Goal: Task Accomplishment & Management: Use online tool/utility

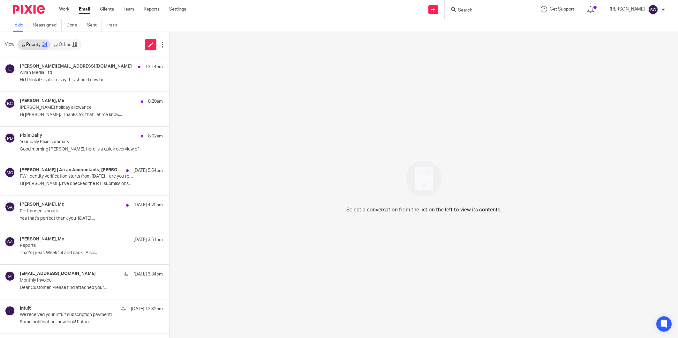
click at [71, 136] on div "Pixie Daily 8:02am" at bounding box center [91, 136] width 143 height 6
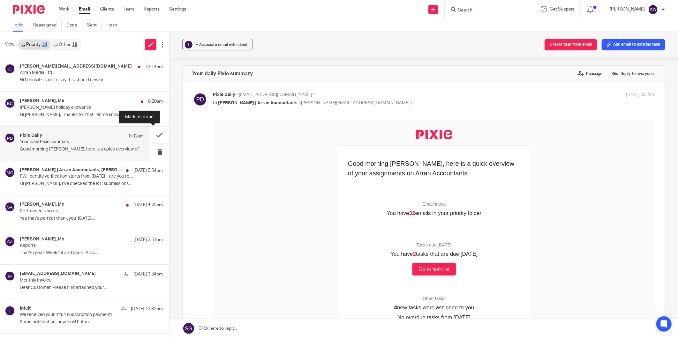
click at [152, 134] on button at bounding box center [159, 135] width 19 height 17
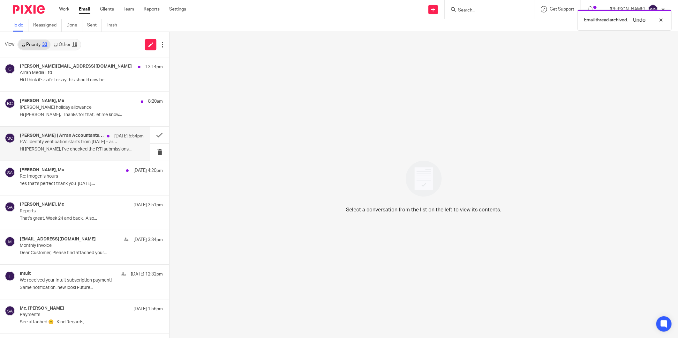
click at [65, 154] on div "Lorna | Arran Accountants, Mackin Child Care 17 Sep 5:54pm FW: Identity verific…" at bounding box center [82, 143] width 124 height 21
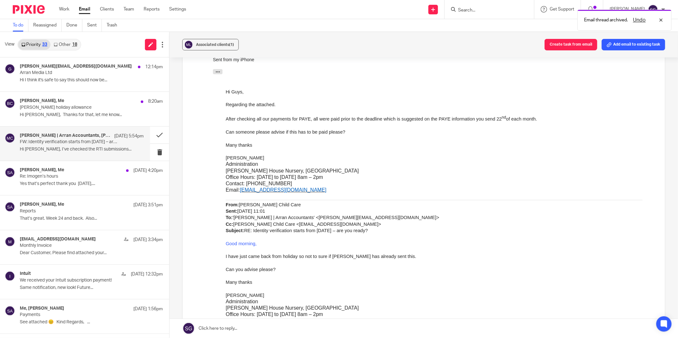
scroll to position [106, 0]
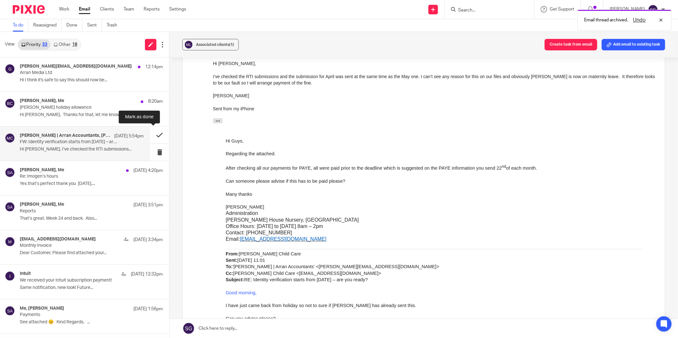
click at [155, 136] on button at bounding box center [159, 135] width 19 height 17
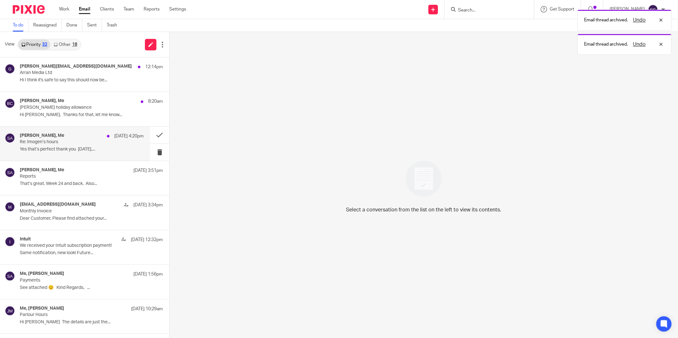
click at [79, 143] on p "Re: Imogen’s hours" at bounding box center [69, 141] width 99 height 5
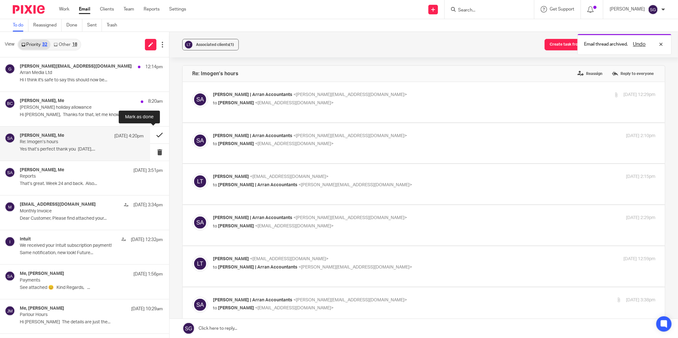
scroll to position [0, 0]
click at [157, 133] on button at bounding box center [159, 135] width 19 height 17
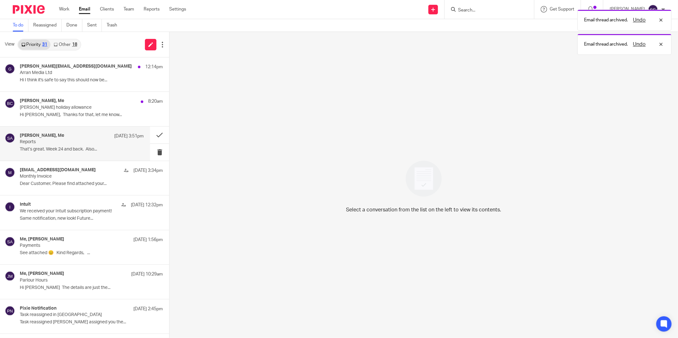
click at [69, 145] on div "Jordan Nelson, Me 17 Sep 3:51pm Reports That’s great. Week 24 and back. Also..." at bounding box center [82, 143] width 124 height 21
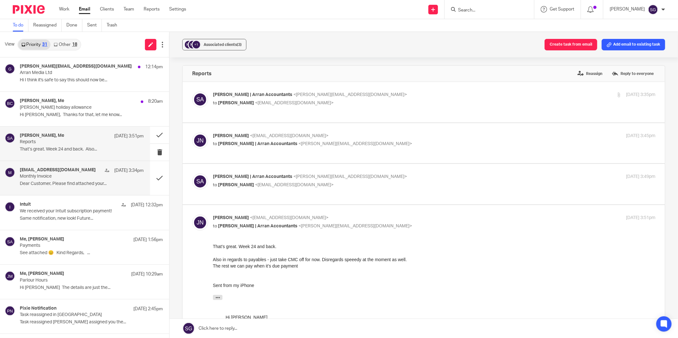
click at [68, 174] on p "Monthly Invoice" at bounding box center [69, 176] width 99 height 5
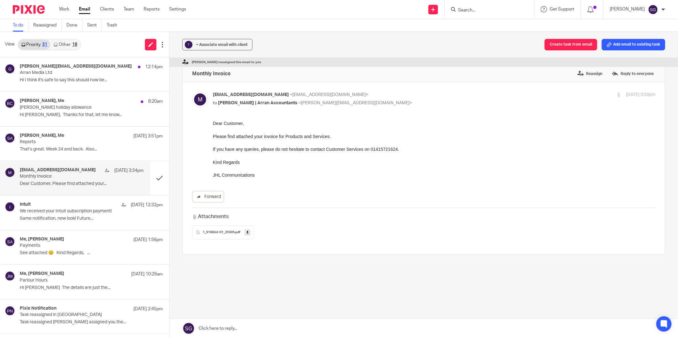
click at [66, 43] on link "Other 18" at bounding box center [65, 45] width 30 height 10
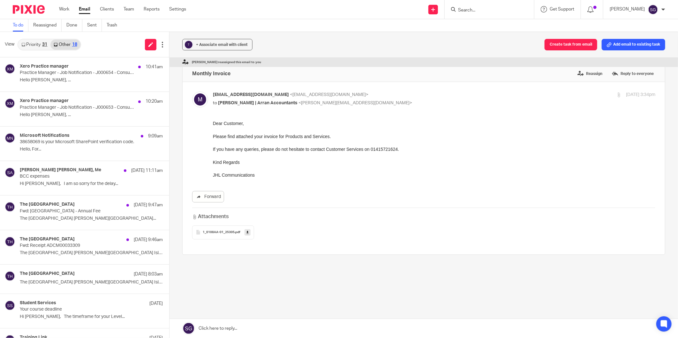
click at [32, 41] on link "Priority 31" at bounding box center [34, 45] width 32 height 10
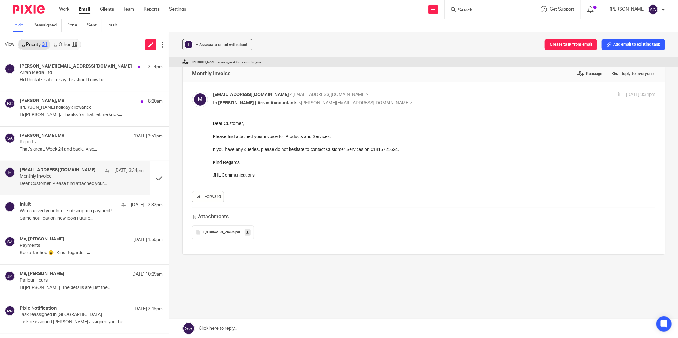
click at [62, 40] on link "Other 18" at bounding box center [65, 45] width 30 height 10
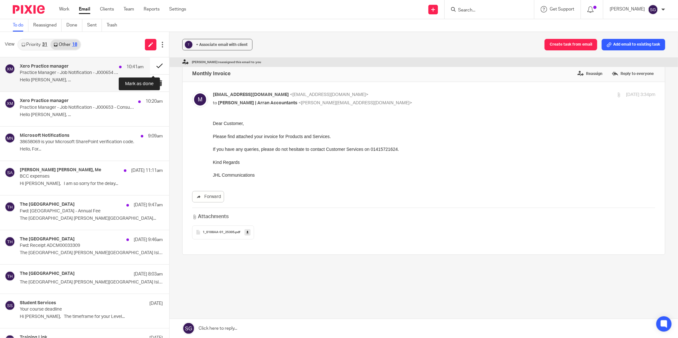
click at [150, 62] on button at bounding box center [159, 65] width 19 height 17
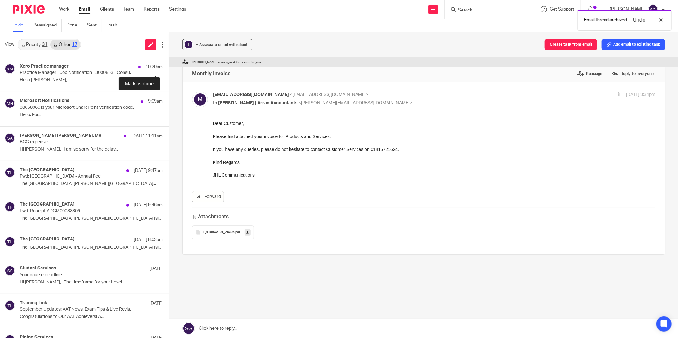
click at [169, 62] on button at bounding box center [171, 65] width 5 height 17
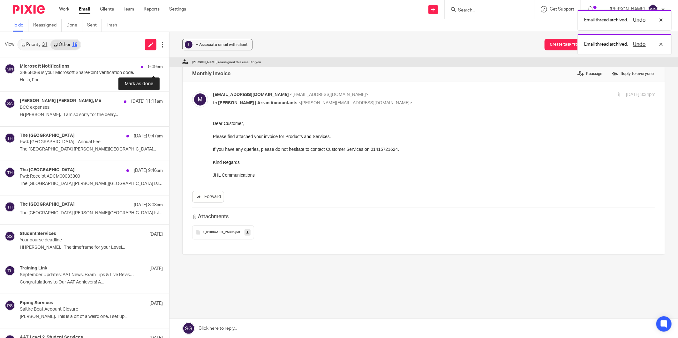
click at [169, 62] on button at bounding box center [171, 65] width 5 height 17
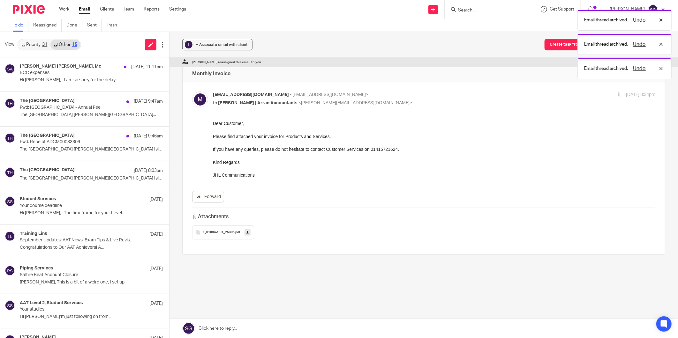
click at [33, 42] on link "Priority 31" at bounding box center [34, 45] width 32 height 10
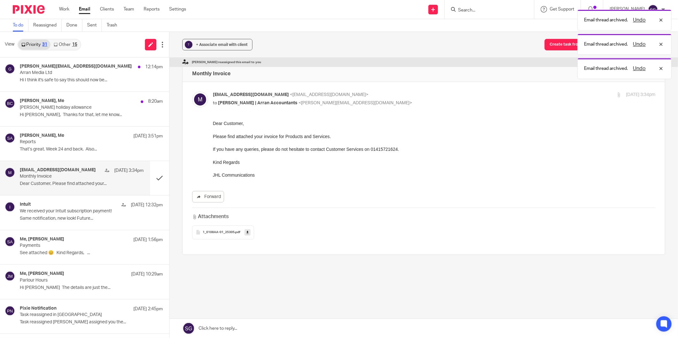
drag, startPoint x: 91, startPoint y: 47, endPoint x: 78, endPoint y: 13, distance: 36.0
click at [91, 47] on div "View Priority 31 Other 15" at bounding box center [84, 45] width 169 height 26
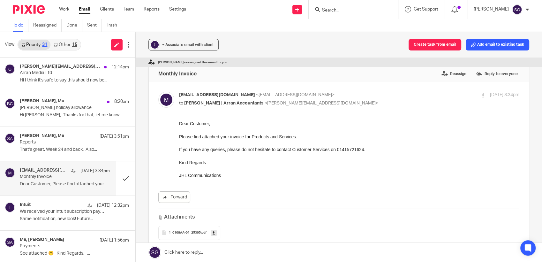
click at [329, 11] on input "Search" at bounding box center [349, 11] width 57 height 6
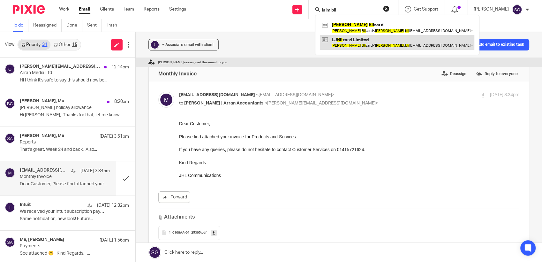
type input "laim bli"
click at [351, 44] on link at bounding box center [397, 42] width 154 height 15
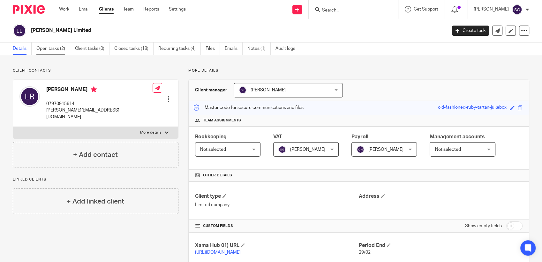
click at [53, 54] on link "Open tasks (2)" at bounding box center [53, 48] width 34 height 12
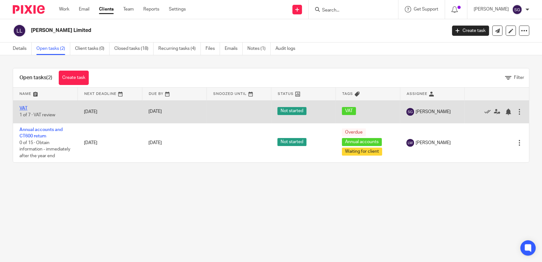
click at [22, 109] on link "VAT" at bounding box center [23, 108] width 8 height 4
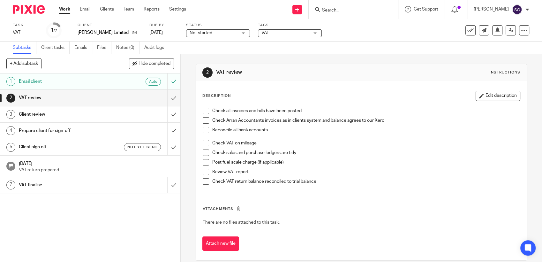
click at [204, 111] on span at bounding box center [206, 111] width 6 height 6
click at [203, 120] on span at bounding box center [206, 120] width 6 height 6
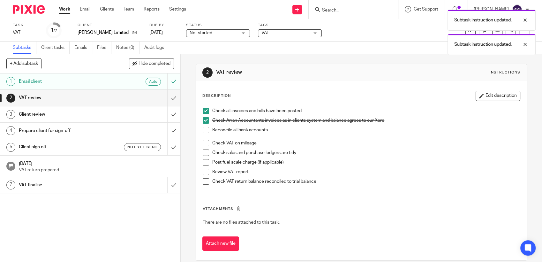
click at [205, 129] on span at bounding box center [206, 130] width 6 height 6
click at [203, 144] on span at bounding box center [206, 143] width 6 height 6
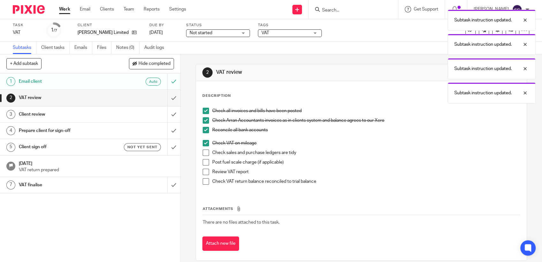
drag, startPoint x: 203, startPoint y: 151, endPoint x: 203, endPoint y: 156, distance: 4.8
click at [203, 151] on span at bounding box center [206, 152] width 6 height 6
drag, startPoint x: 203, startPoint y: 160, endPoint x: 204, endPoint y: 167, distance: 7.1
click at [203, 160] on span at bounding box center [206, 162] width 6 height 6
drag, startPoint x: 204, startPoint y: 170, endPoint x: 203, endPoint y: 177, distance: 7.5
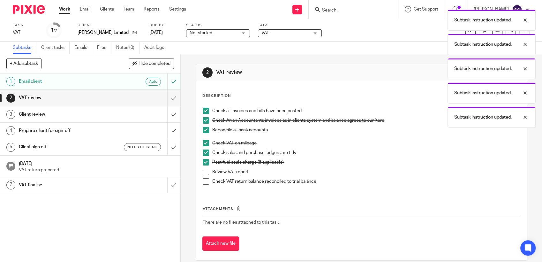
click at [204, 171] on span at bounding box center [206, 172] width 6 height 6
click at [203, 179] on span at bounding box center [206, 181] width 6 height 6
click at [105, 98] on h1 "VAT review" at bounding box center [66, 98] width 95 height 10
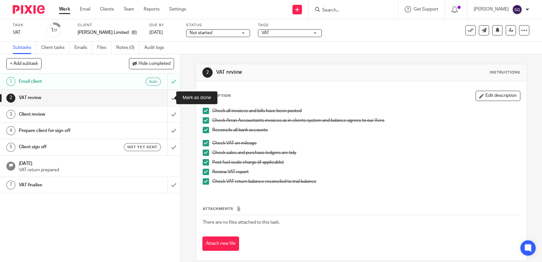
click at [165, 97] on input "submit" at bounding box center [90, 98] width 180 height 16
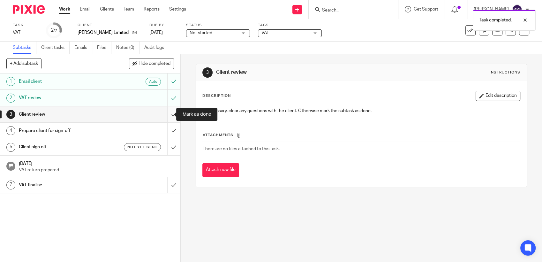
click at [169, 112] on input "submit" at bounding box center [90, 114] width 180 height 16
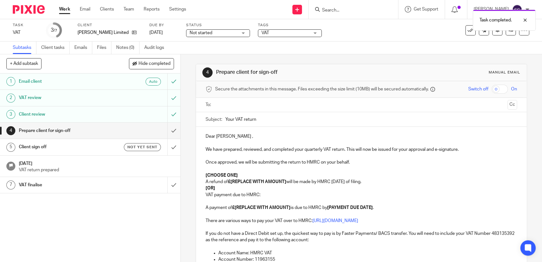
click at [225, 103] on input "text" at bounding box center [360, 104] width 287 height 7
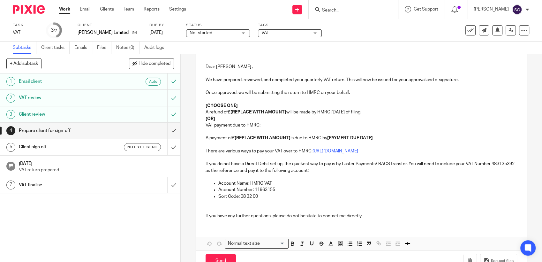
scroll to position [89, 0]
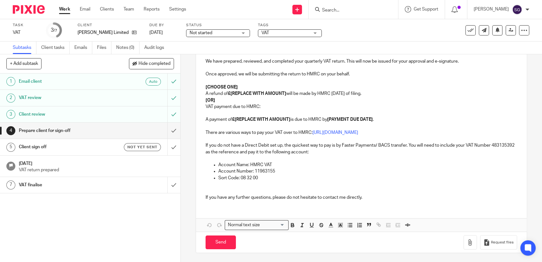
click at [271, 178] on p "Sort Code: 08 32 00" at bounding box center [367, 178] width 299 height 6
click at [220, 240] on input "Send" at bounding box center [221, 242] width 30 height 14
type input "Sent"
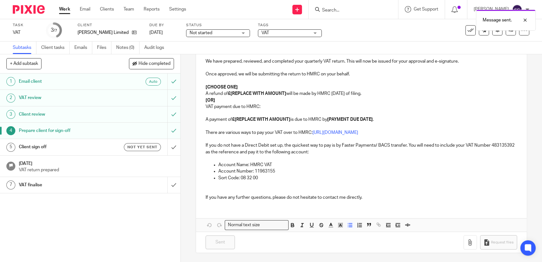
click at [74, 143] on h1 "Client sign off" at bounding box center [66, 147] width 95 height 10
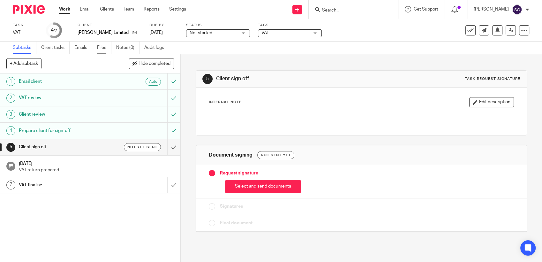
click at [102, 47] on link "Files" at bounding box center [104, 47] width 14 height 12
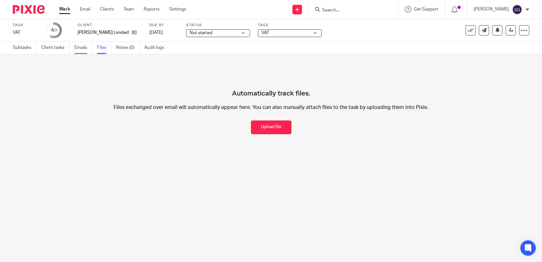
click at [78, 46] on link "Emails" at bounding box center [83, 47] width 18 height 12
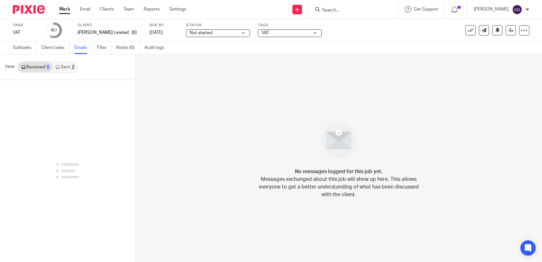
click at [334, 9] on input "Search" at bounding box center [349, 11] width 57 height 6
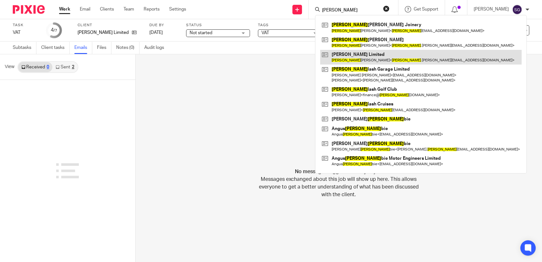
type input "[PERSON_NAME]"
click at [359, 57] on link at bounding box center [420, 57] width 201 height 15
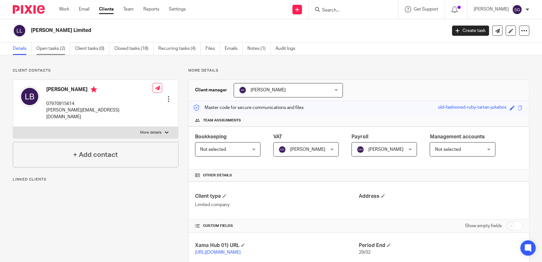
click at [49, 47] on link "Open tasks (2)" at bounding box center [53, 48] width 34 height 12
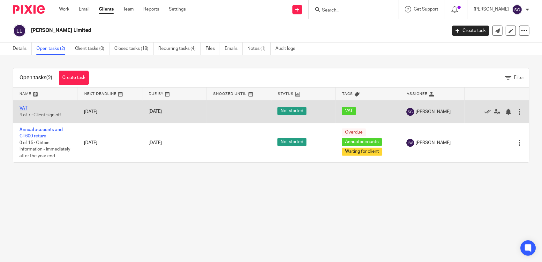
click at [25, 107] on link "VAT" at bounding box center [23, 108] width 8 height 4
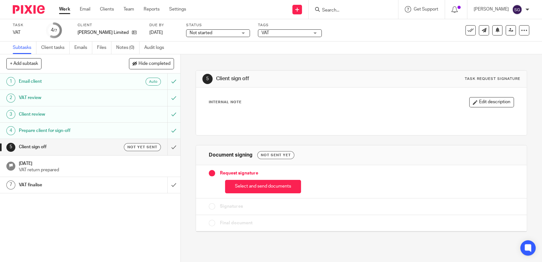
click at [258, 186] on button "Select and send documents" at bounding box center [263, 187] width 76 height 14
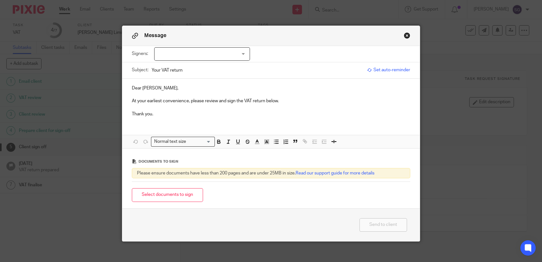
click at [184, 56] on div at bounding box center [202, 53] width 96 height 13
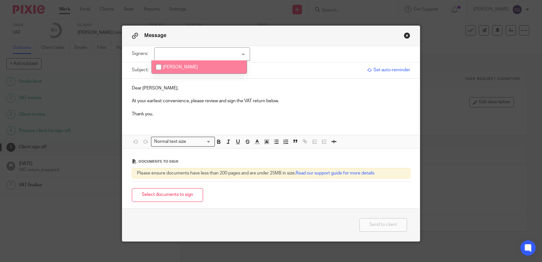
click at [185, 63] on li "[PERSON_NAME]" at bounding box center [199, 66] width 95 height 13
checkbox input "true"
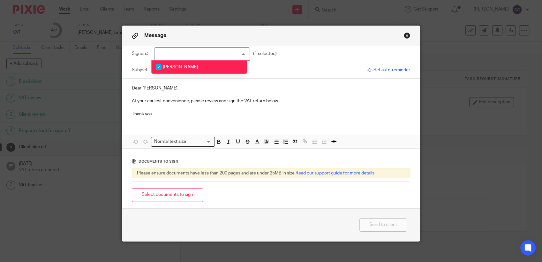
click at [251, 113] on p "Thank you." at bounding box center [271, 114] width 278 height 6
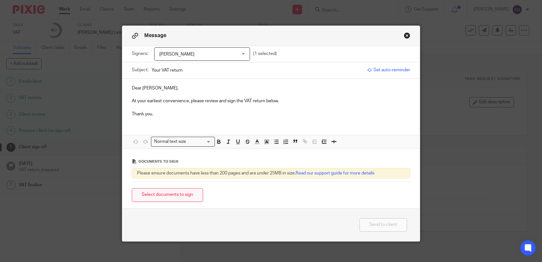
click at [186, 197] on button "Select documents to sign" at bounding box center [167, 195] width 71 height 14
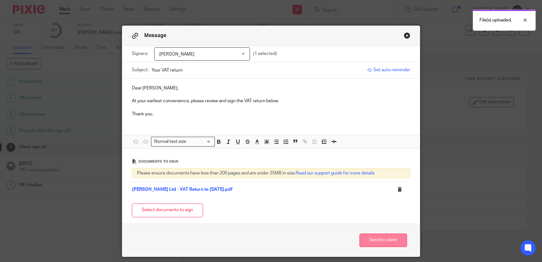
click at [387, 240] on button "Send to client" at bounding box center [383, 240] width 48 height 14
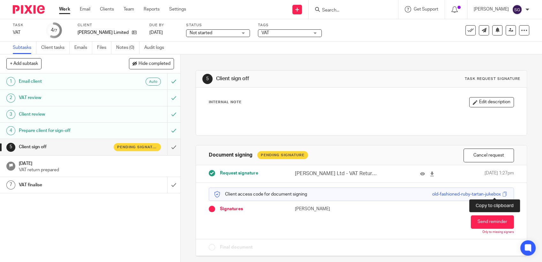
click at [502, 194] on span at bounding box center [504, 193] width 5 height 5
click at [85, 9] on link "Email" at bounding box center [85, 9] width 11 height 6
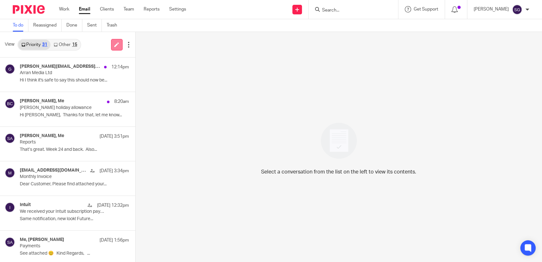
click at [116, 46] on icon at bounding box center [116, 44] width 5 height 5
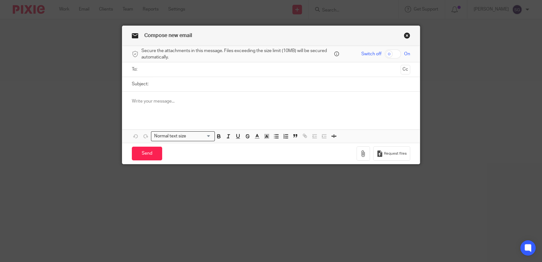
click at [186, 74] on ul at bounding box center [271, 69] width 259 height 11
click at [184, 71] on input "text" at bounding box center [271, 69] width 254 height 7
type input "k"
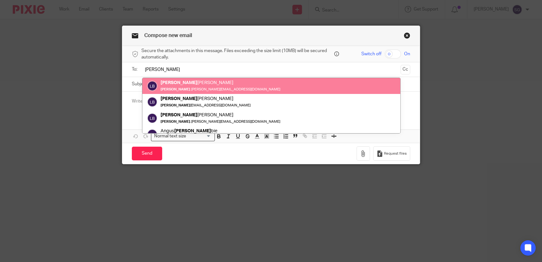
type input "liam"
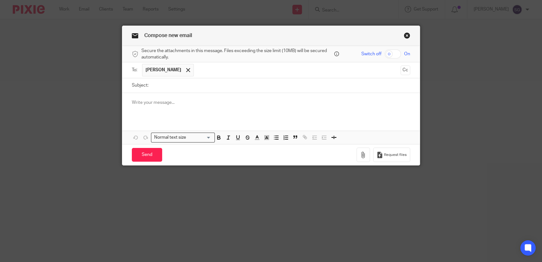
click at [189, 86] on input "Subject:" at bounding box center [281, 85] width 259 height 14
click at [189, 86] on input "VAT Retrun" at bounding box center [281, 85] width 259 height 14
type input "VAT Return"
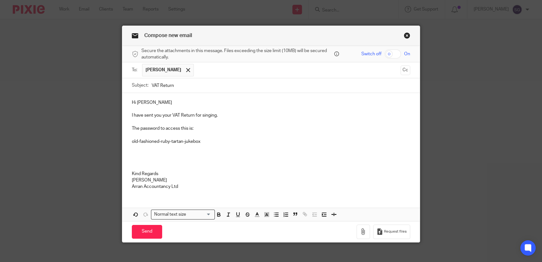
click at [155, 115] on p "I have sent you your VAT Return for singing." at bounding box center [271, 115] width 278 height 6
click at [196, 129] on p "The password to access this is:" at bounding box center [271, 128] width 278 height 6
drag, startPoint x: 202, startPoint y: 141, endPoint x: 127, endPoint y: 143, distance: 74.4
click at [127, 143] on div "Hi Liam I have sent you your VAT Return for singing. The password to access thi…" at bounding box center [270, 144] width 297 height 102
click at [217, 214] on icon "button" at bounding box center [219, 214] width 6 height 6
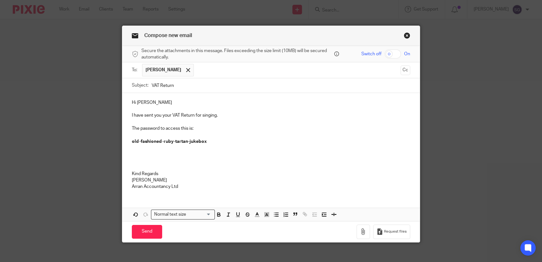
click at [226, 183] on p "Arran Accountancy Ltd" at bounding box center [271, 186] width 278 height 6
drag, startPoint x: 207, startPoint y: 142, endPoint x: 128, endPoint y: 143, distance: 78.8
click at [128, 143] on div "Hi Liam I have sent you your VAT Return for singing. The password to access thi…" at bounding box center [270, 144] width 297 height 102
click at [217, 213] on icon "button" at bounding box center [218, 214] width 2 height 2
click at [231, 160] on p at bounding box center [271, 160] width 278 height 6
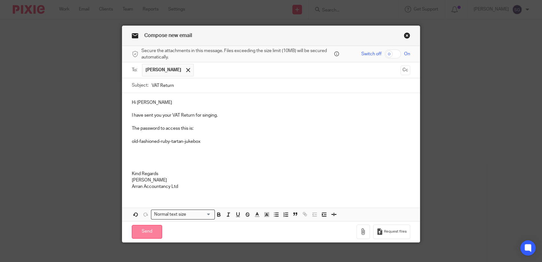
click at [151, 229] on input "Send" at bounding box center [147, 232] width 30 height 14
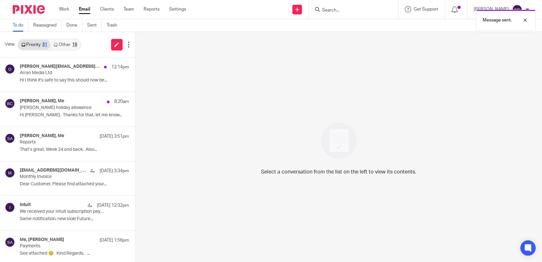
drag, startPoint x: 250, startPoint y: 19, endPoint x: 271, endPoint y: 22, distance: 20.9
click at [253, 20] on div "To do Reassigned Done Sent Trash" at bounding box center [271, 25] width 542 height 13
click at [246, 14] on div "Send new email Create task Add client Request signature Get Support Contact Sup…" at bounding box center [369, 9] width 346 height 19
click at [255, 11] on div "Send new email Create task Add client Request signature Get Support Contact Sup…" at bounding box center [369, 9] width 346 height 19
click at [84, 12] on link "Email" at bounding box center [84, 9] width 11 height 6
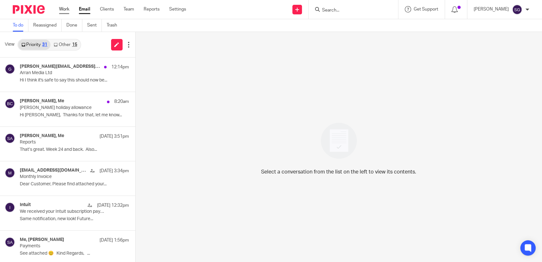
click at [60, 9] on link "Work" at bounding box center [64, 9] width 10 height 6
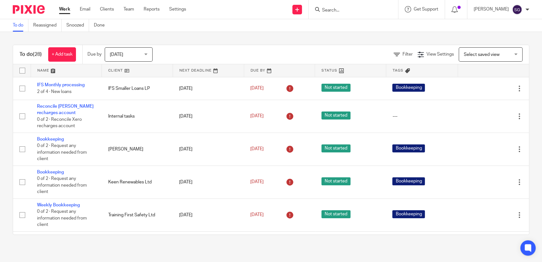
click at [58, 67] on link at bounding box center [66, 70] width 71 height 13
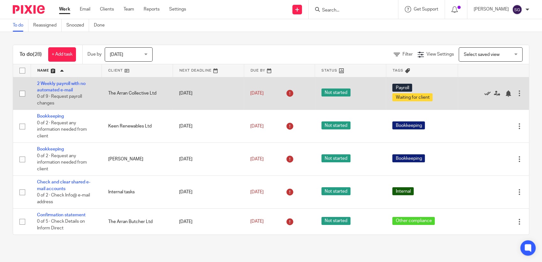
click at [484, 93] on icon at bounding box center [487, 93] width 6 height 6
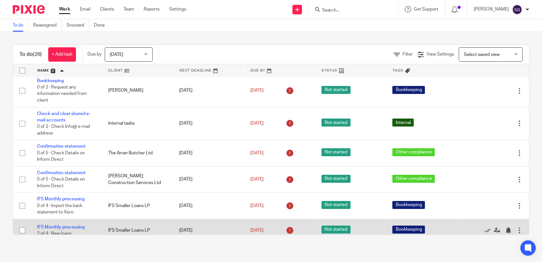
scroll to position [71, 0]
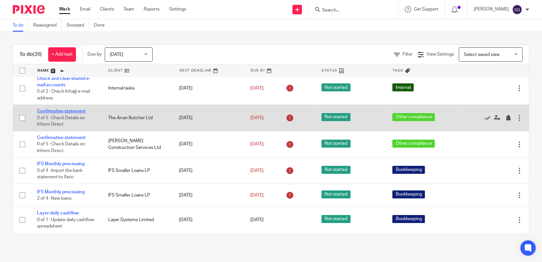
click at [57, 112] on link "Confirmation statement" at bounding box center [61, 111] width 49 height 4
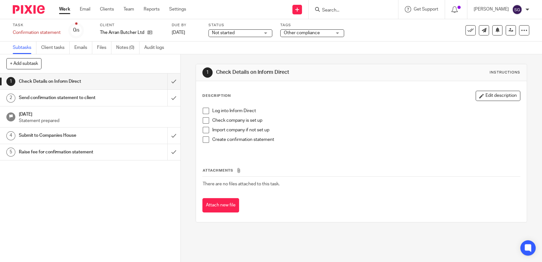
click at [67, 9] on link "Work" at bounding box center [64, 9] width 11 height 6
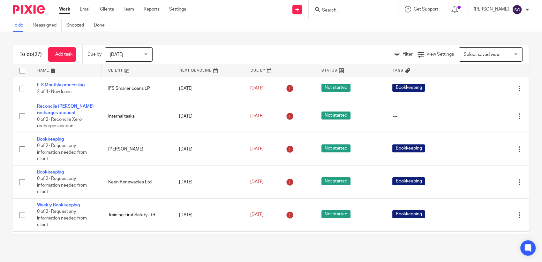
click at [54, 72] on link at bounding box center [66, 70] width 71 height 13
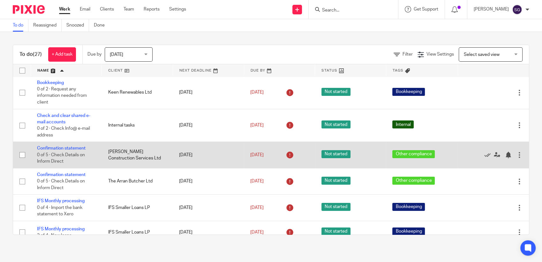
scroll to position [71, 0]
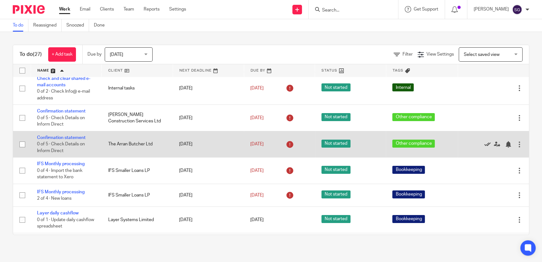
click at [484, 145] on icon at bounding box center [487, 144] width 6 height 6
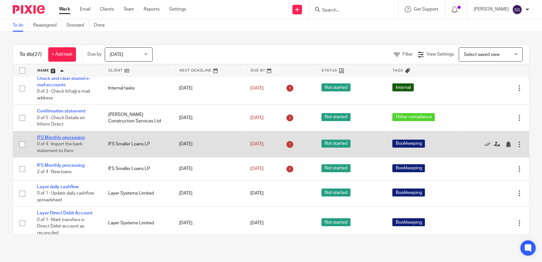
click at [62, 139] on link "IFS Monthly processing" at bounding box center [61, 137] width 48 height 4
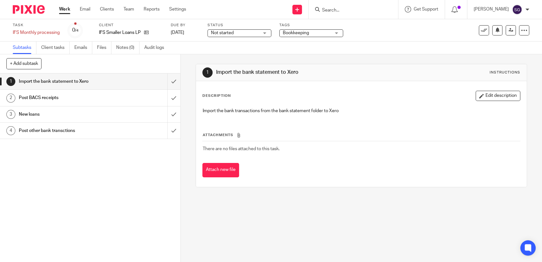
click at [84, 99] on h1 "Post BACS receipts" at bounding box center [66, 98] width 95 height 10
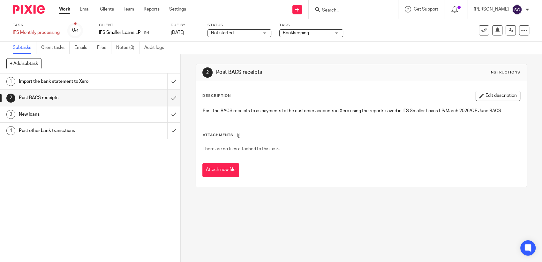
click at [54, 114] on h1 "New loans" at bounding box center [66, 114] width 95 height 10
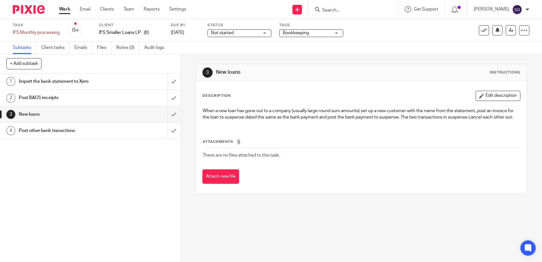
click at [85, 132] on h1 "Post other bank transctions" at bounding box center [66, 131] width 95 height 10
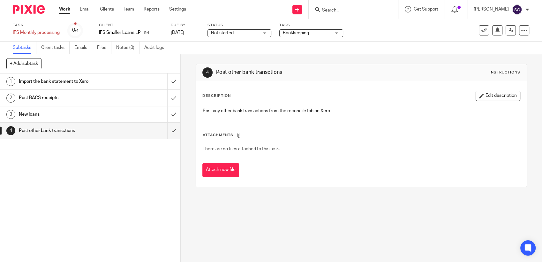
click at [61, 79] on h1 "Import the bank statement to Xero" at bounding box center [66, 82] width 95 height 10
